Goal: Navigation & Orientation: Find specific page/section

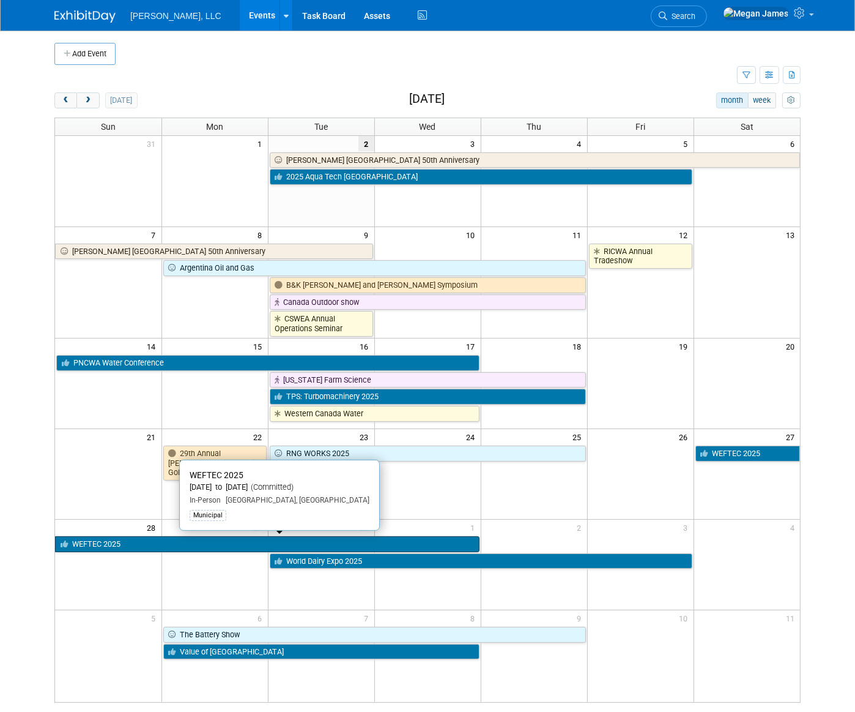
click at [141, 400] on link "WEFTEC 2025" at bounding box center [267, 544] width 425 height 16
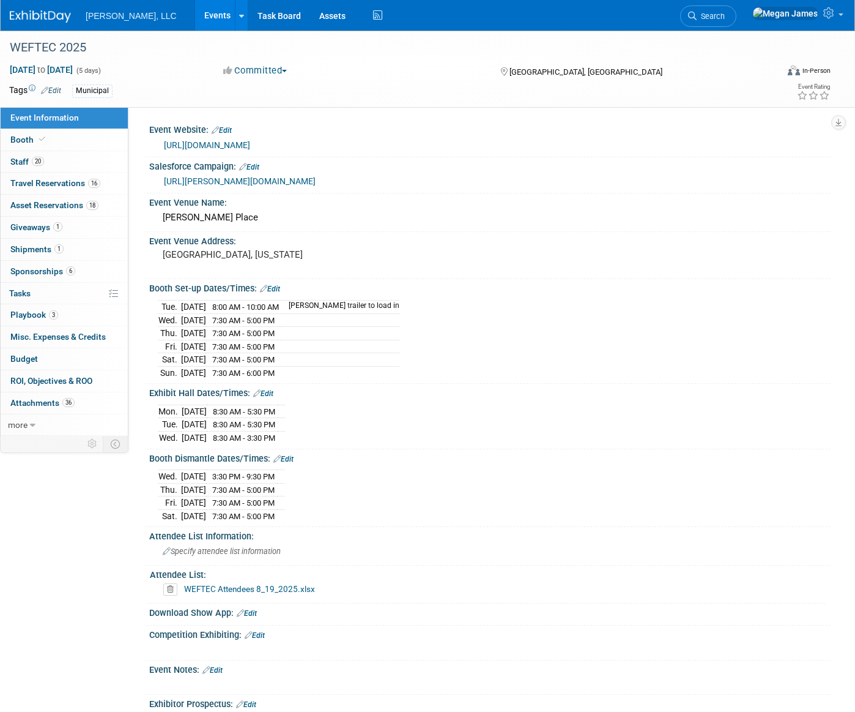
select select "Municipal"
click at [79, 185] on span "Travel Reservations 16" at bounding box center [55, 183] width 90 height 10
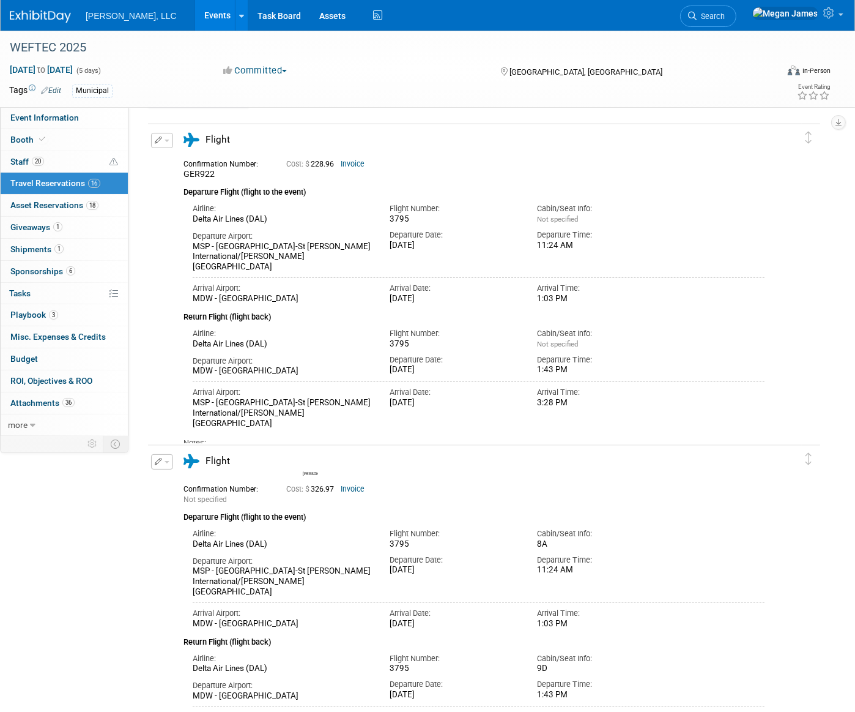
scroll to position [278, 0]
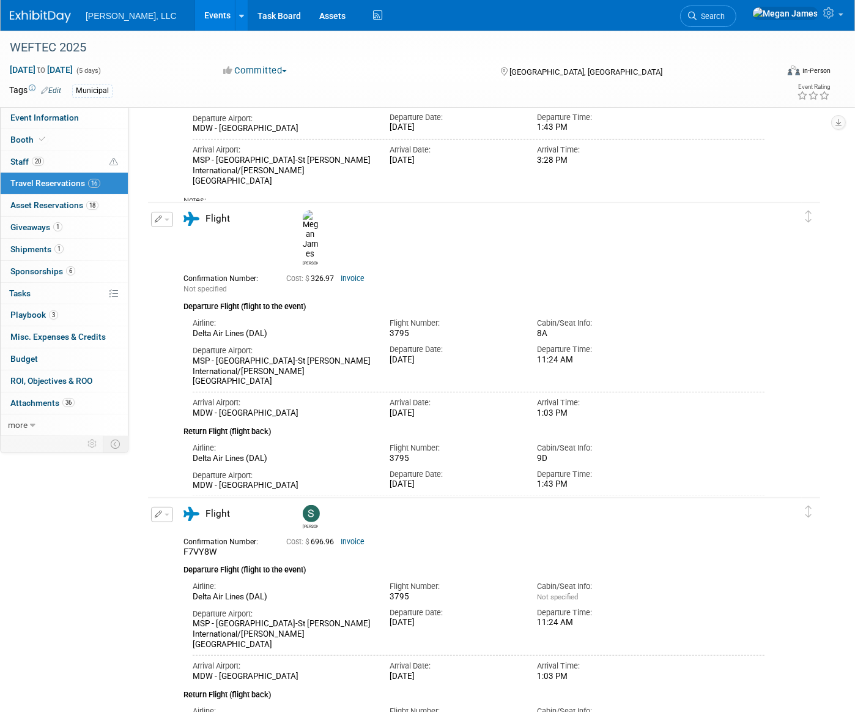
click at [195, 17] on link "Events" at bounding box center [217, 15] width 45 height 31
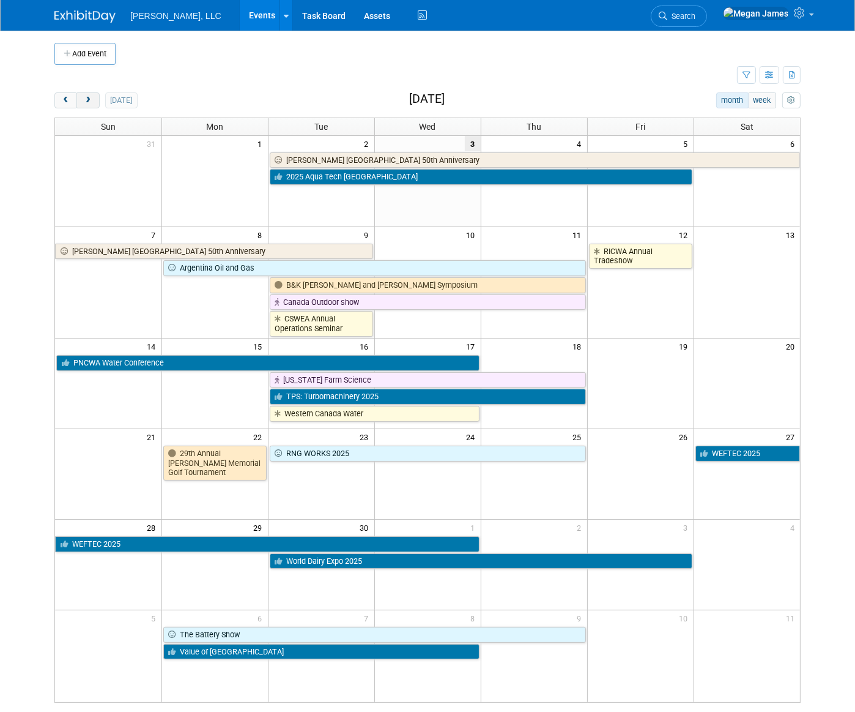
click at [82, 104] on button "next" at bounding box center [87, 100] width 23 height 16
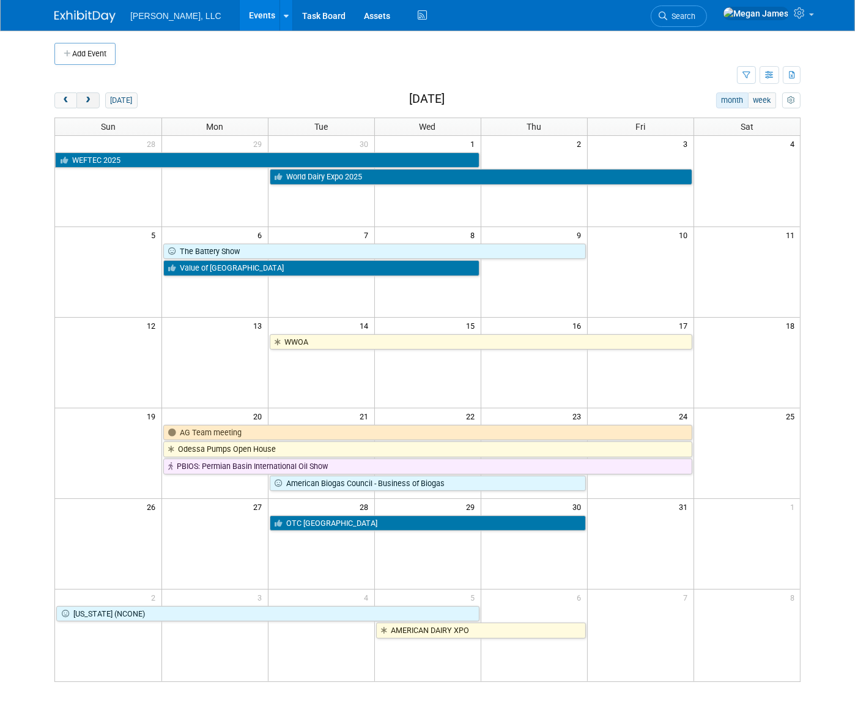
click at [82, 104] on button "next" at bounding box center [87, 100] width 23 height 16
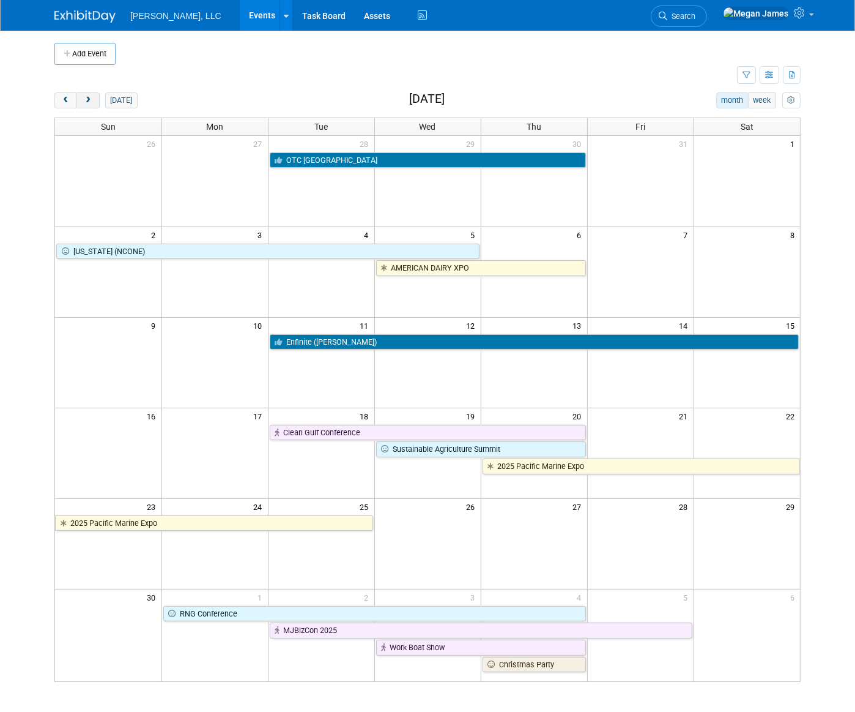
click at [82, 104] on button "next" at bounding box center [87, 100] width 23 height 16
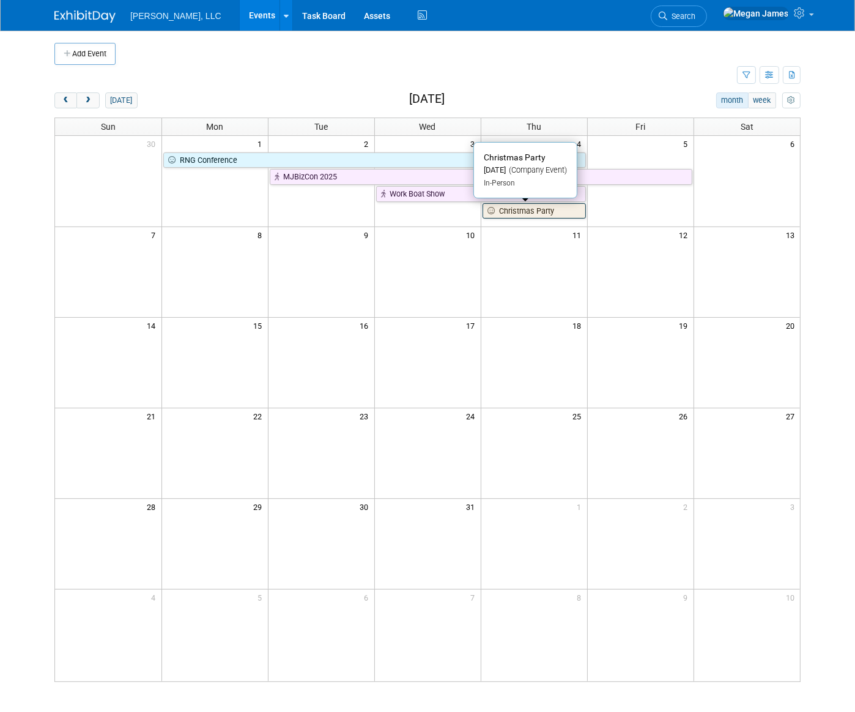
click at [542, 213] on link "Christmas Party" at bounding box center [534, 211] width 103 height 16
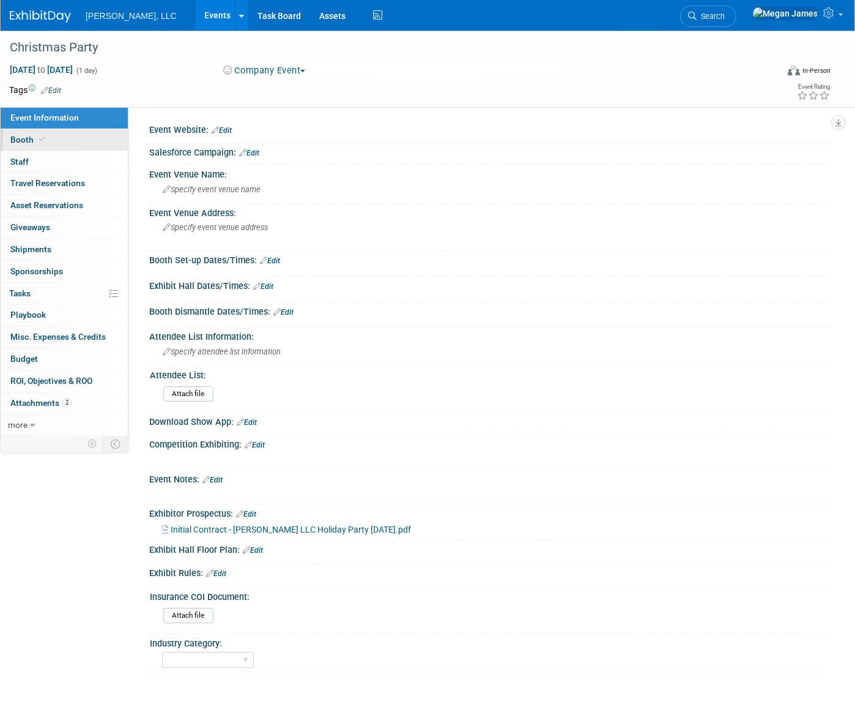
click at [91, 141] on link "Booth" at bounding box center [64, 139] width 127 height 21
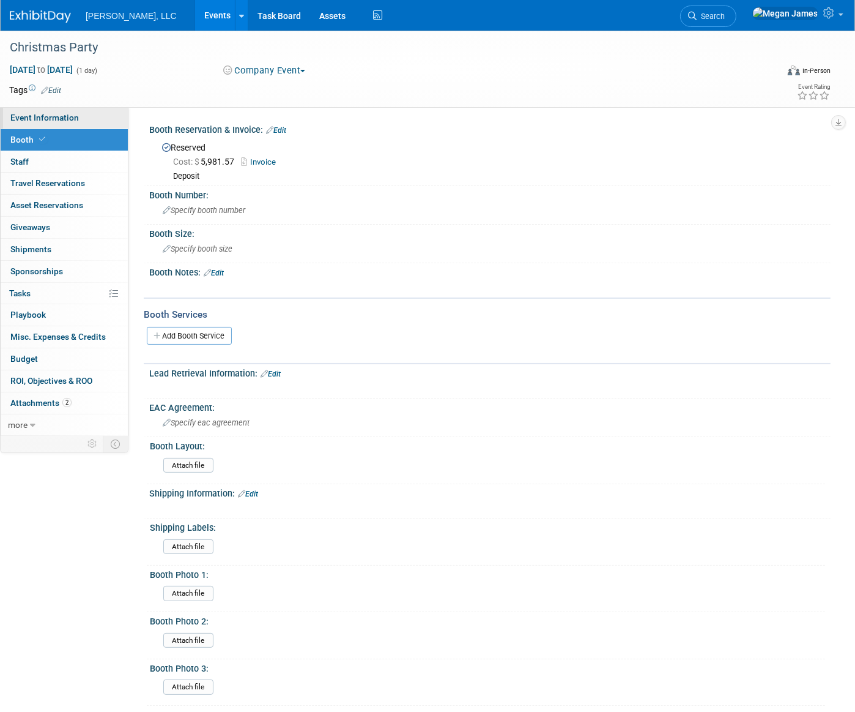
click at [50, 124] on link "Event Information" at bounding box center [64, 117] width 127 height 21
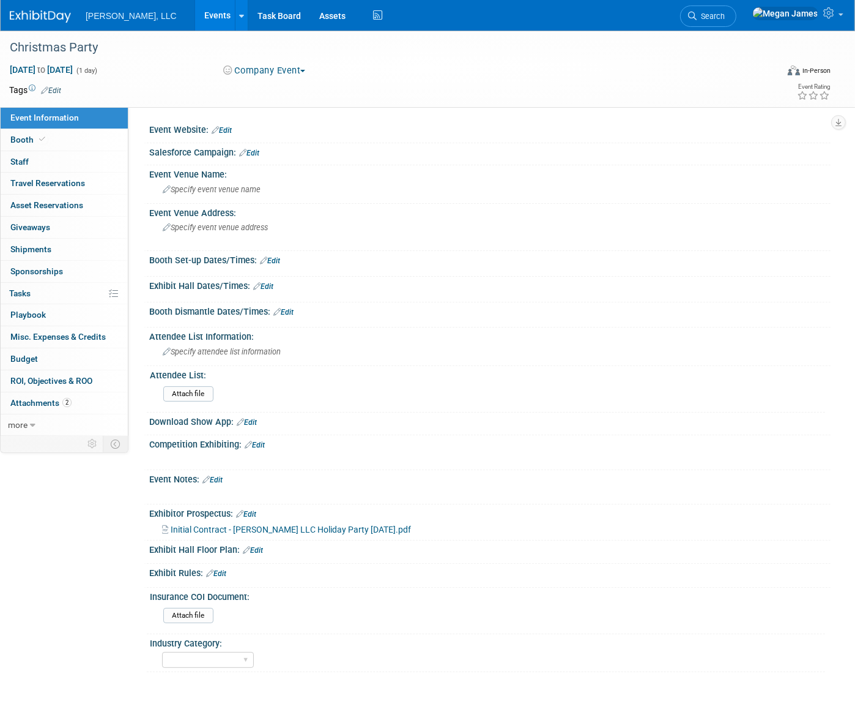
click at [195, 18] on link "Events" at bounding box center [217, 15] width 45 height 31
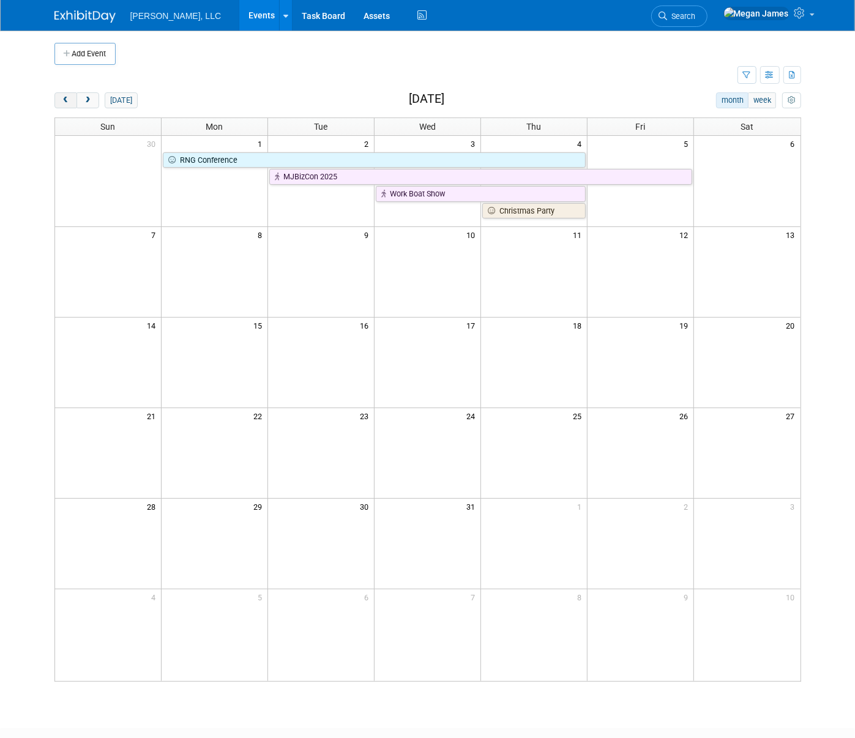
click at [64, 100] on button "prev" at bounding box center [65, 100] width 23 height 16
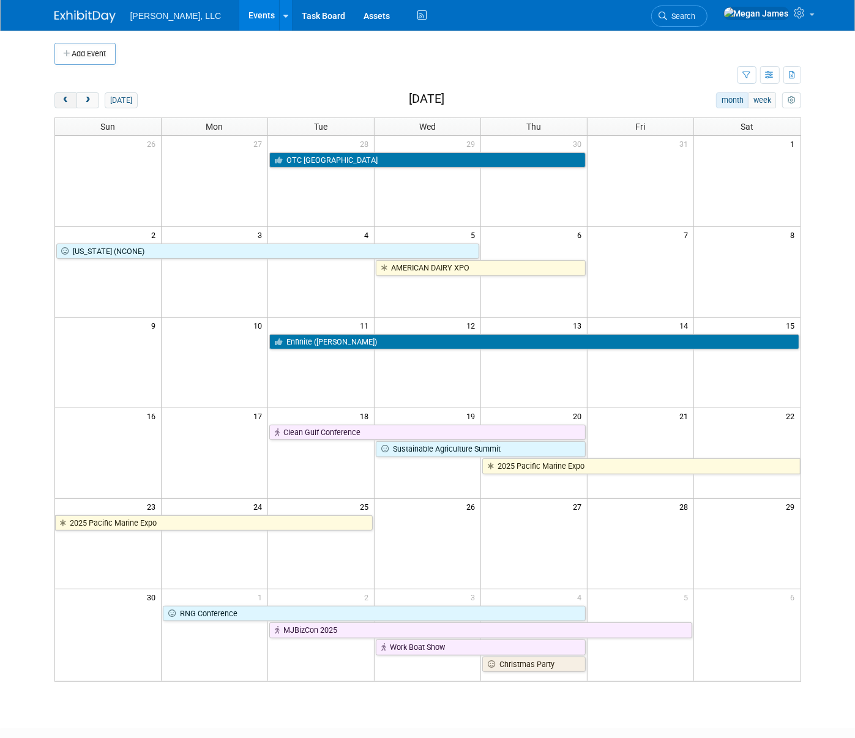
click at [62, 98] on button "prev" at bounding box center [65, 100] width 23 height 16
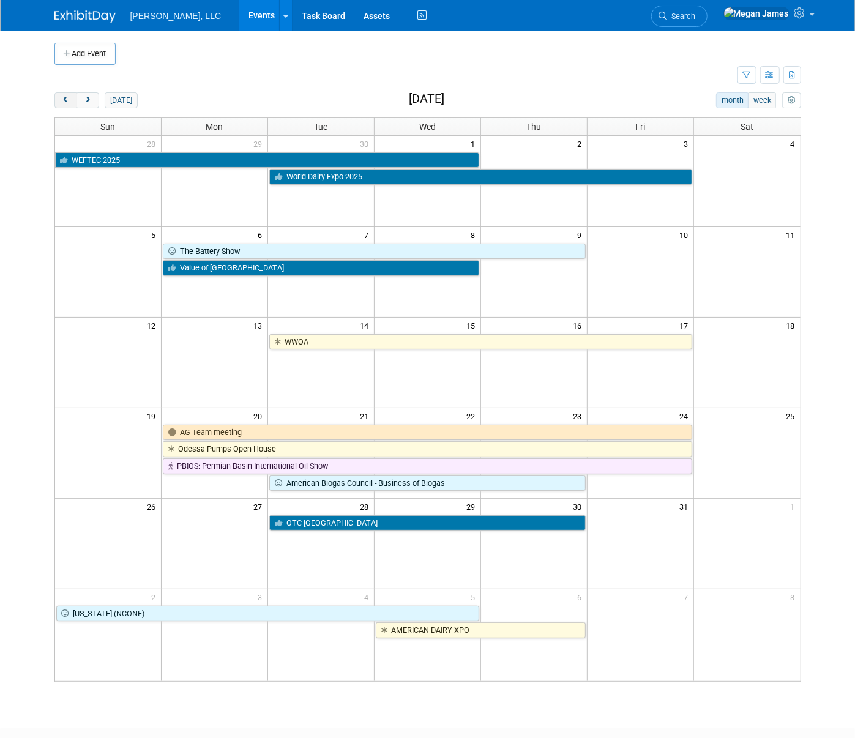
click at [62, 98] on button "prev" at bounding box center [65, 100] width 23 height 16
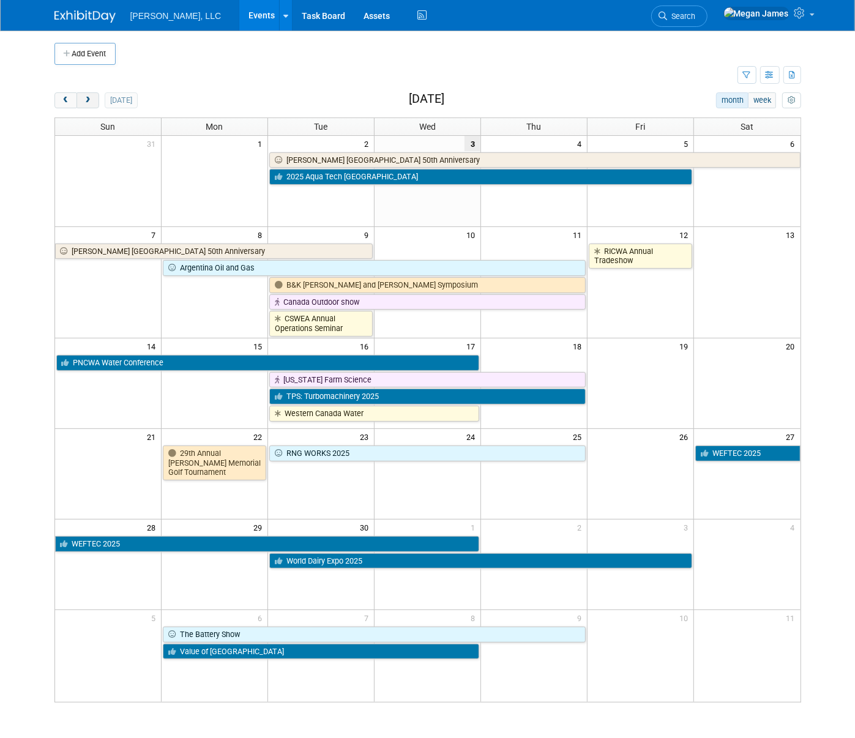
click at [83, 99] on span "next" at bounding box center [87, 101] width 9 height 8
